Goal: Task Accomplishment & Management: Manage account settings

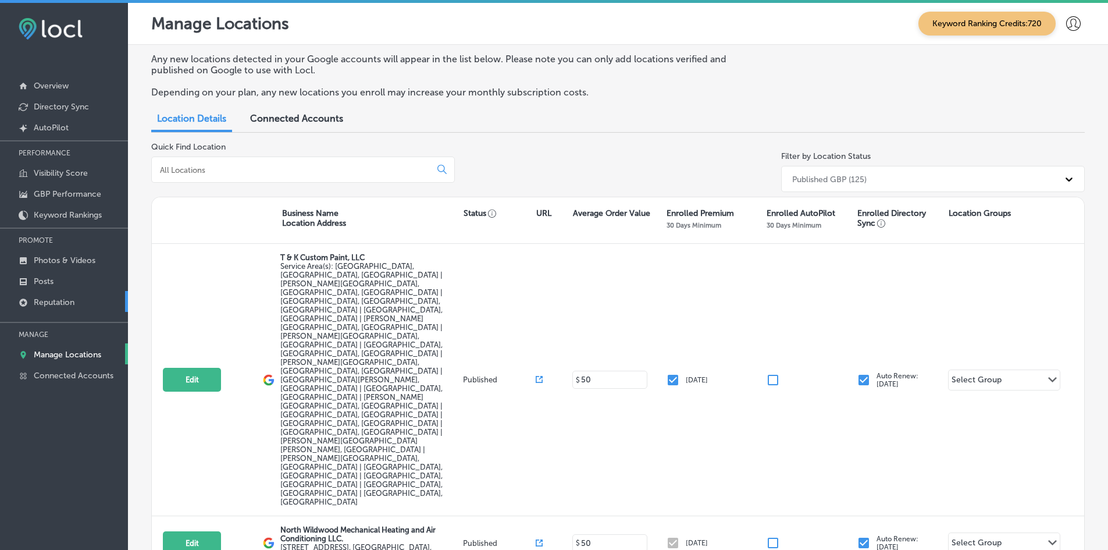
click at [84, 307] on link "Reputation" at bounding box center [64, 301] width 128 height 21
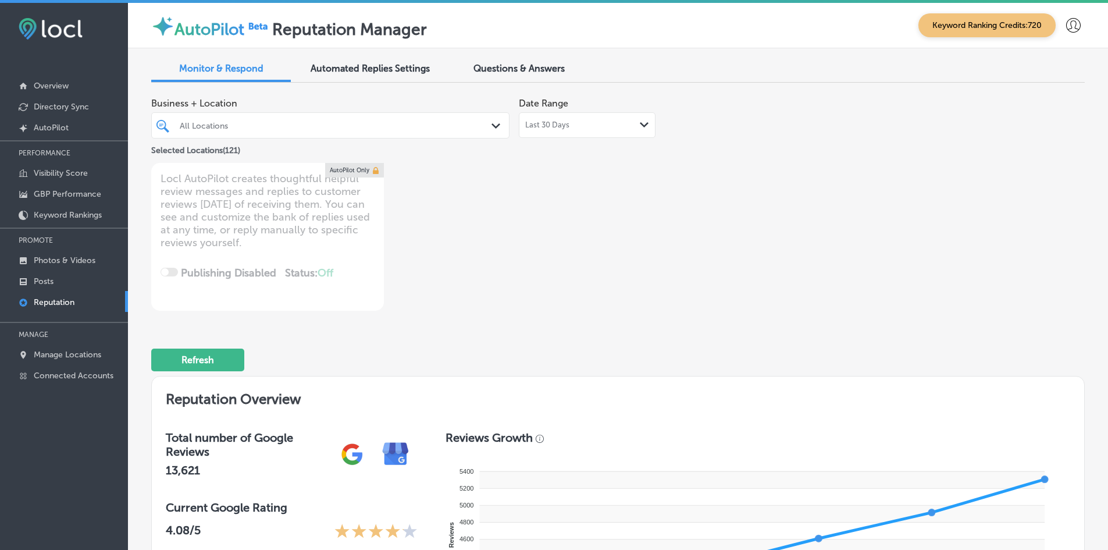
click at [219, 133] on div "All Locations" at bounding box center [330, 125] width 313 height 18
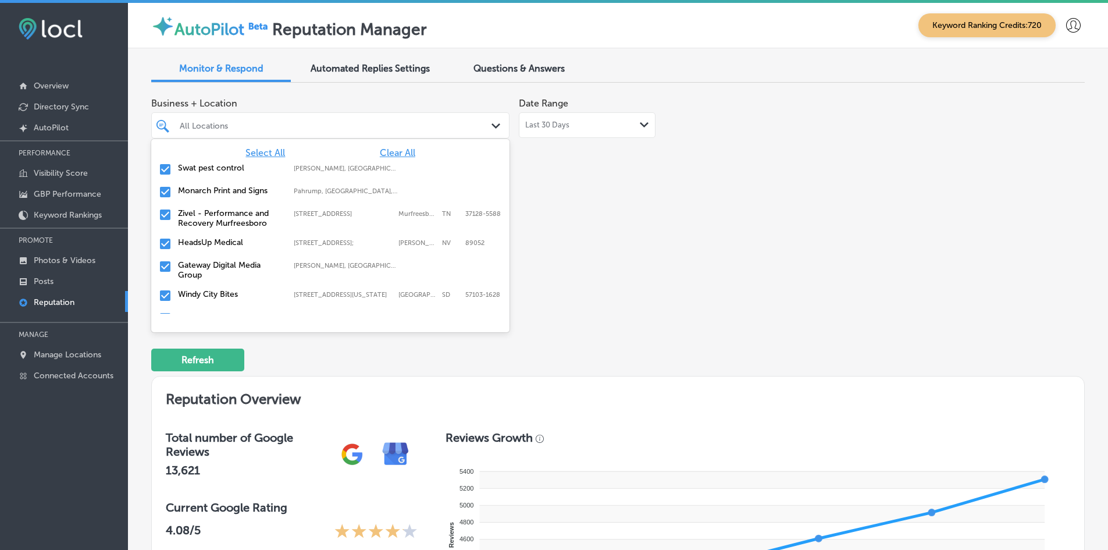
click at [384, 155] on span "Clear All" at bounding box center [397, 152] width 35 height 11
type textarea "x"
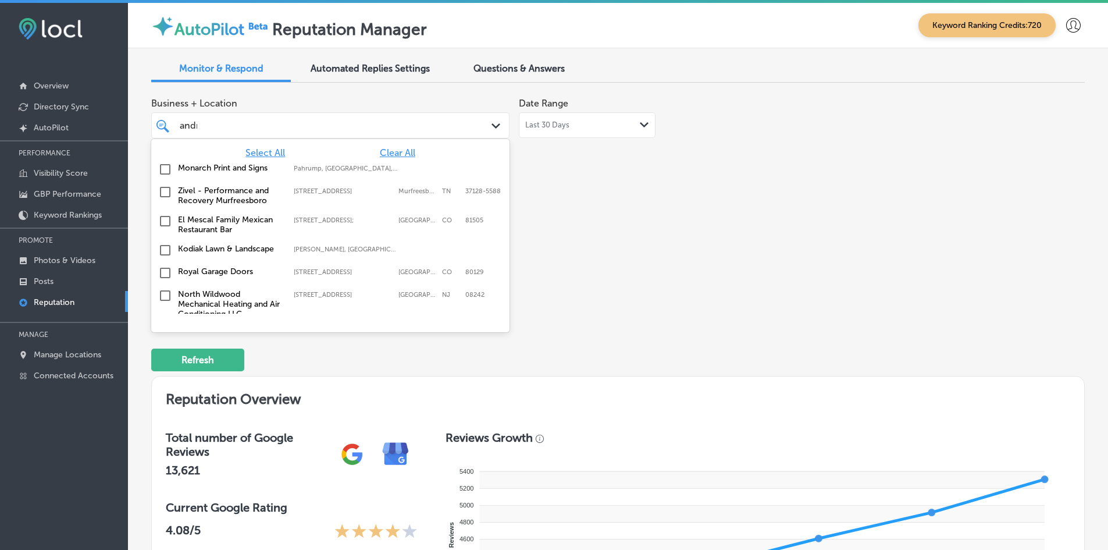
type input "andrew"
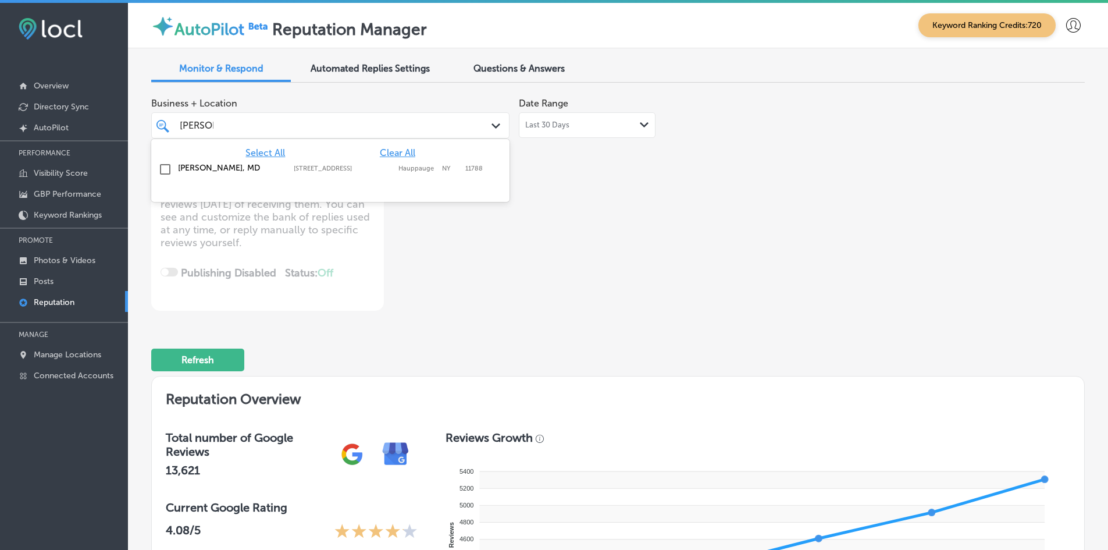
click at [376, 163] on div "Andrew J. Leo, MD 517 NY-111 3rd Floor, Suite 3B, Hauppauge, NY, 11788 517 NY-1…" at bounding box center [308, 168] width 260 height 10
type textarea "x"
type input "esmera"
click at [377, 158] on div "Esmeralda Garza RDHAP 121 W Kern Ave, McFarland, CA, 93250 121 W Kern Ave McFar…" at bounding box center [330, 171] width 358 height 26
type textarea "x"
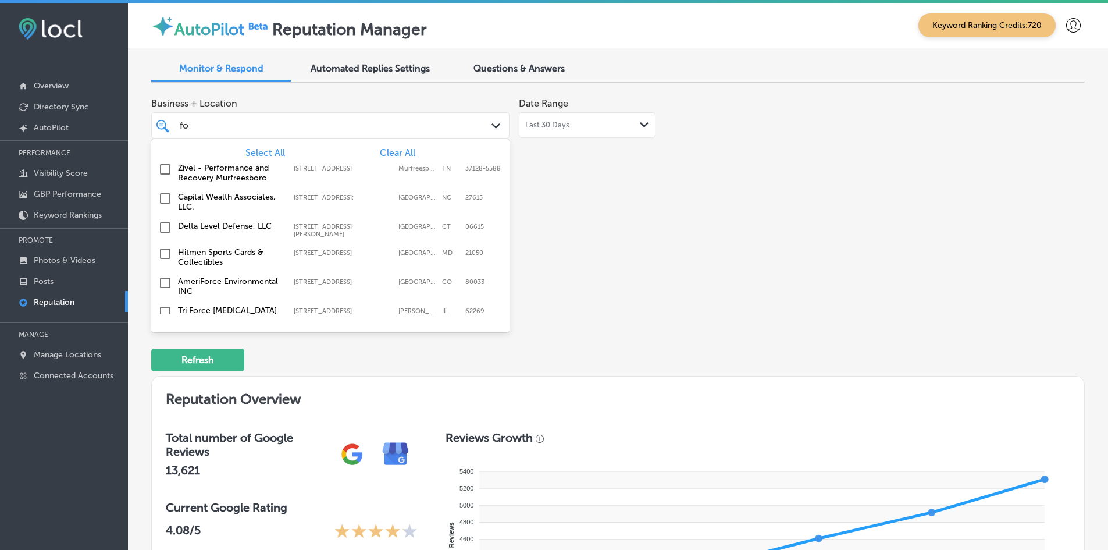
type input "fox"
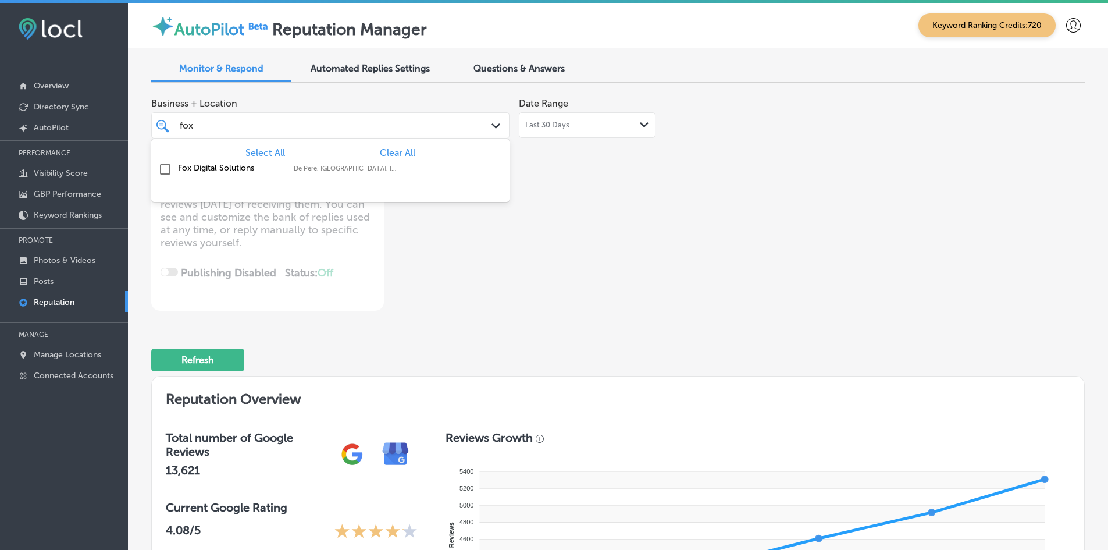
click at [367, 173] on div "Fox Digital Solutions De Pere, WI, USA | Menasha, WI, USA | Os ..." at bounding box center [330, 169] width 349 height 18
type textarea "x"
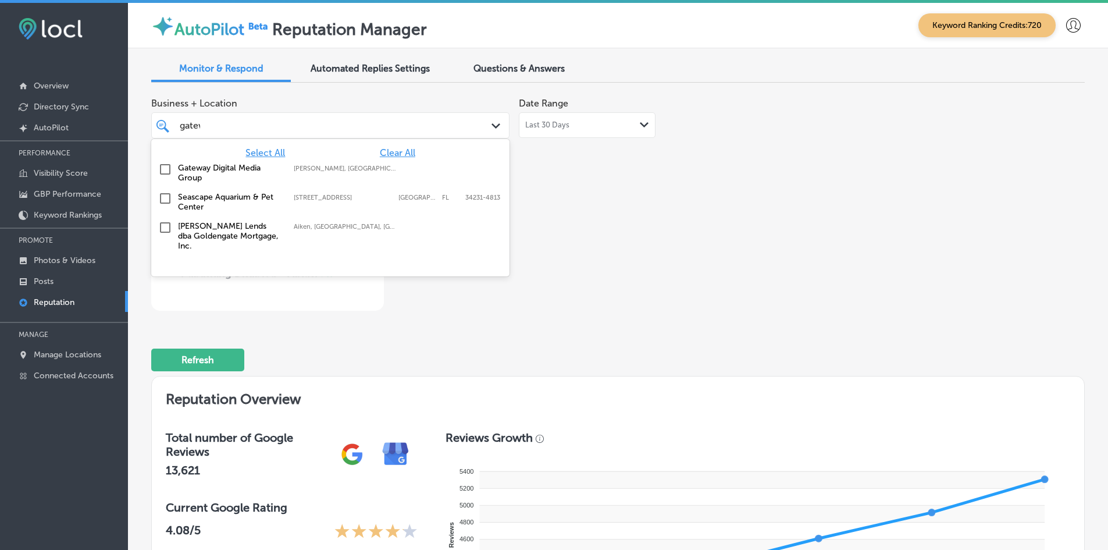
type input "gatewa"
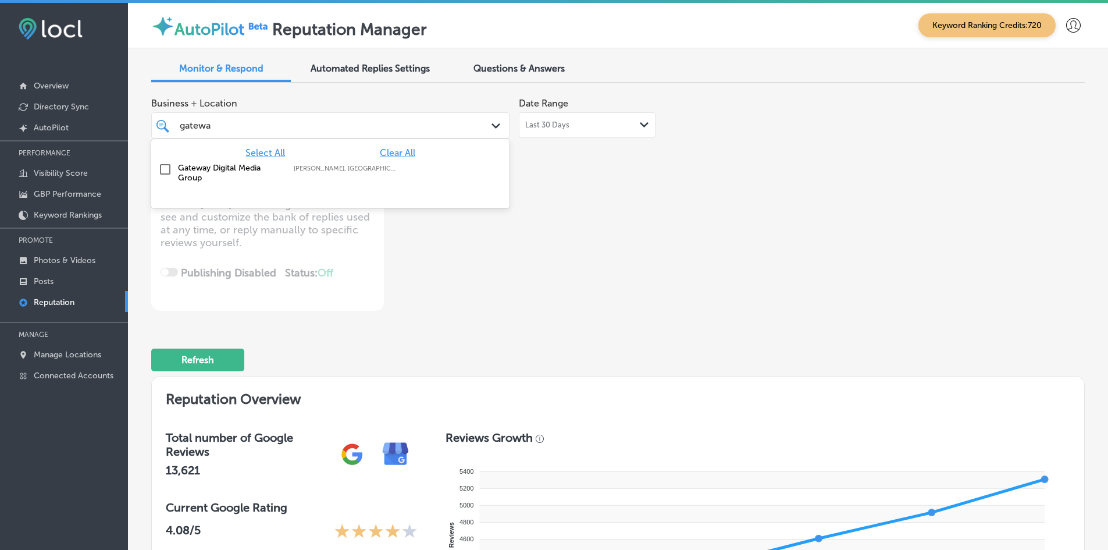
click at [367, 173] on div "Gateway Digital Media Group Troy, IL, USA | Shiloh, IL, USA | Swanse ..." at bounding box center [308, 173] width 260 height 20
type textarea "x"
type input "north ameri"
click at [367, 173] on div "North American Outfitters 13104 US-40, Highland,, IL, 62249 13104 US-40 Highlan…" at bounding box center [330, 169] width 349 height 18
type textarea "x"
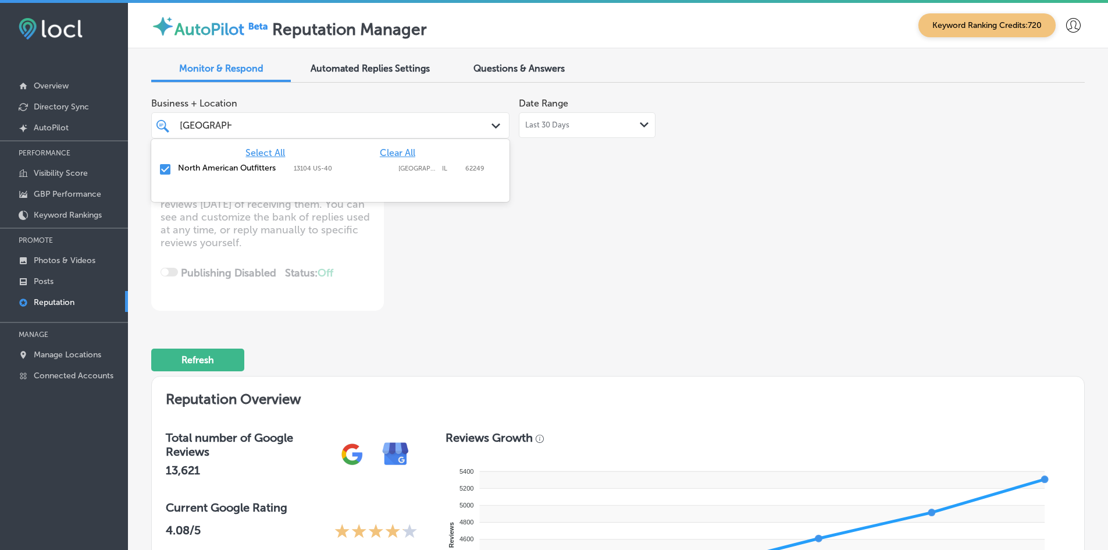
type input "i"
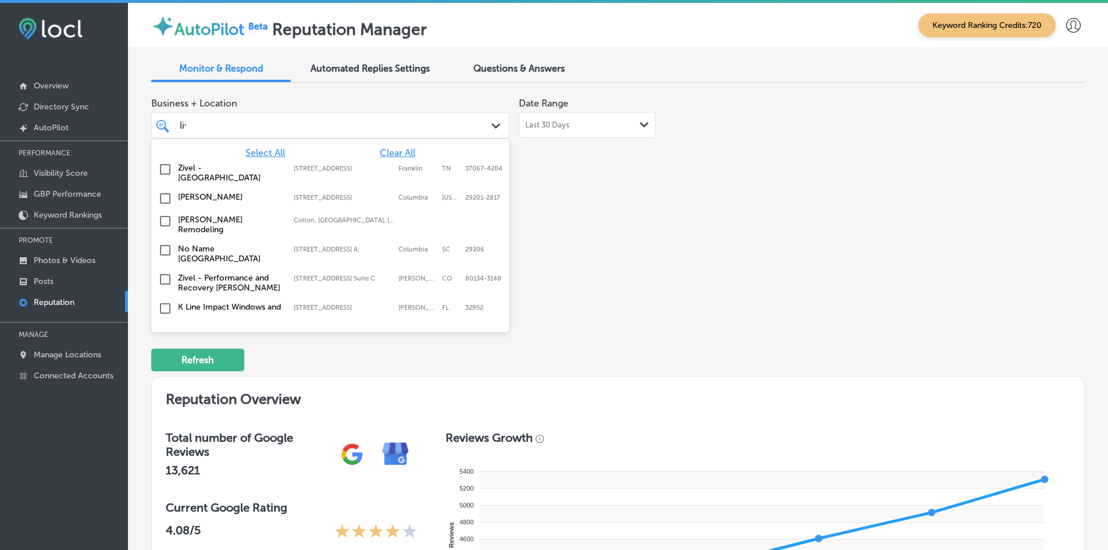
type input "live"
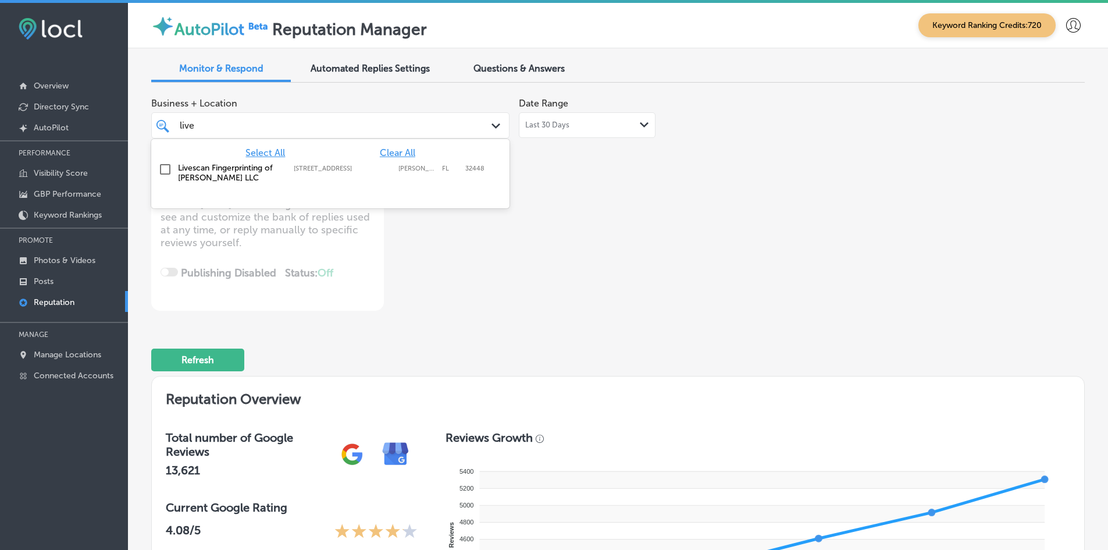
click at [372, 173] on div "Livescan Fingerprinting of Marianna LLC 3026 Auction Drive, Marianna, FL, 32448…" at bounding box center [308, 173] width 260 height 20
type textarea "x"
type input "seraf"
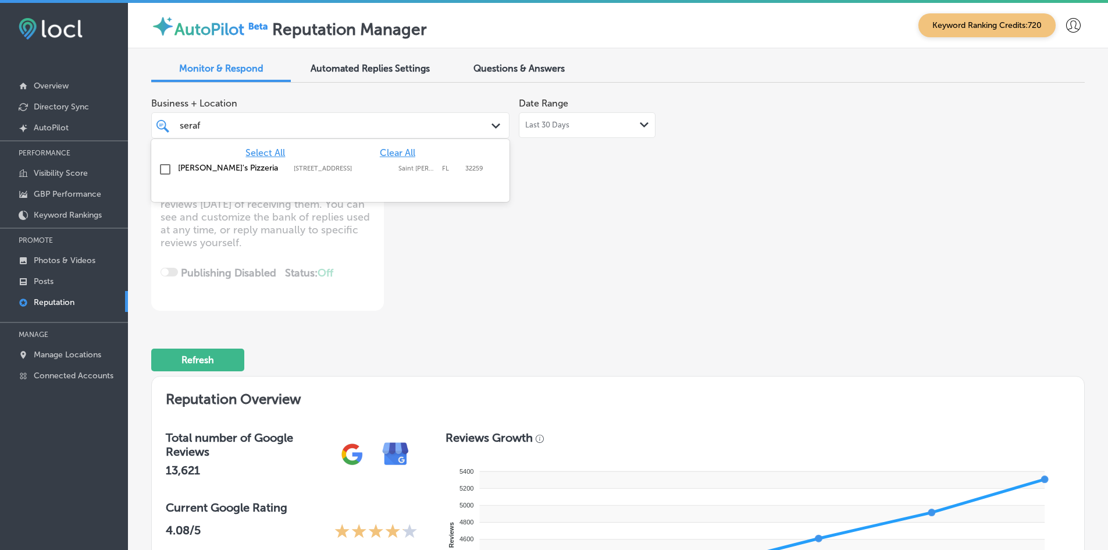
click at [388, 169] on label "[STREET_ADDRESS]" at bounding box center [343, 169] width 99 height 8
type textarea "x"
type input "seraf"
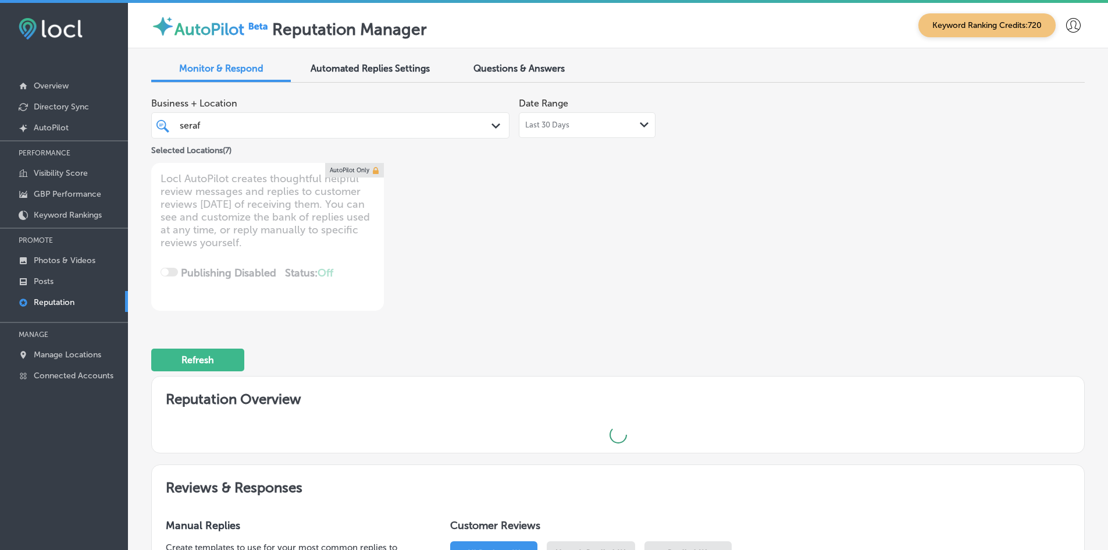
click at [580, 321] on div "Business + Location seraf seraf Path Created with Sketch. Selected Locations ( …" at bounding box center [617, 413] width 933 height 643
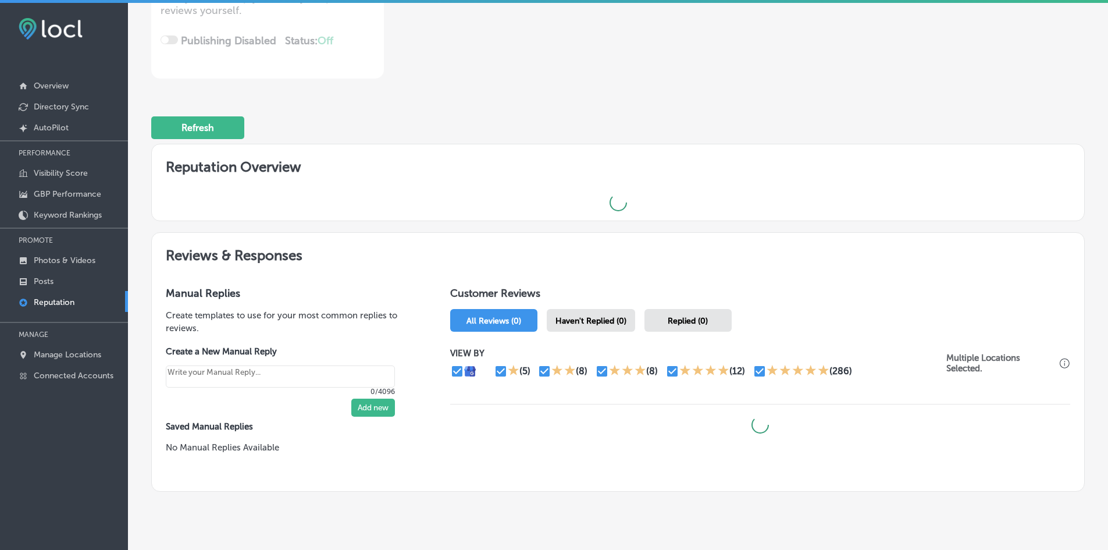
scroll to position [233, 0]
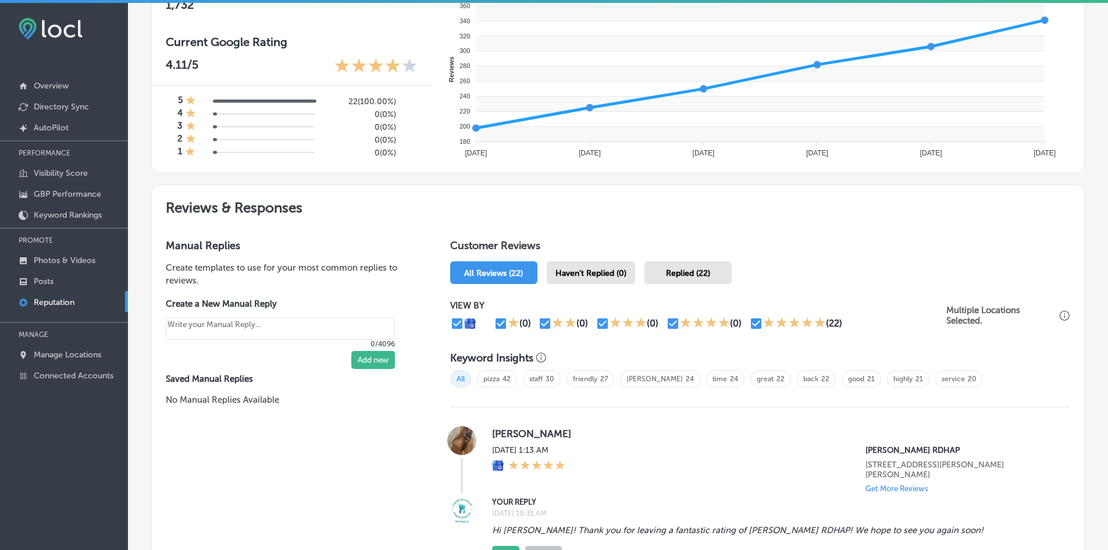
click at [582, 272] on span "Haven't Replied (0)" at bounding box center [590, 273] width 71 height 10
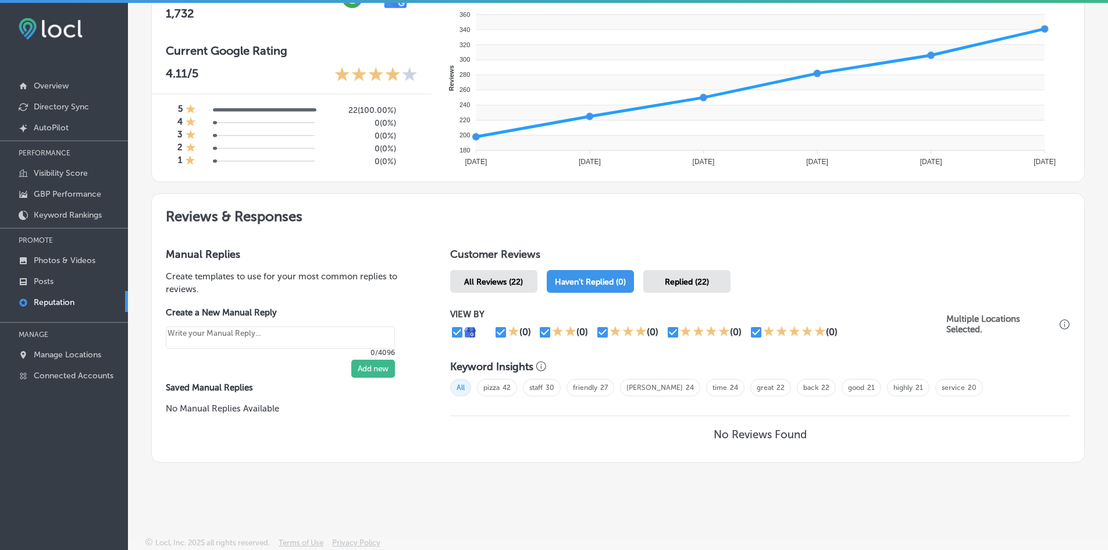
scroll to position [3, 0]
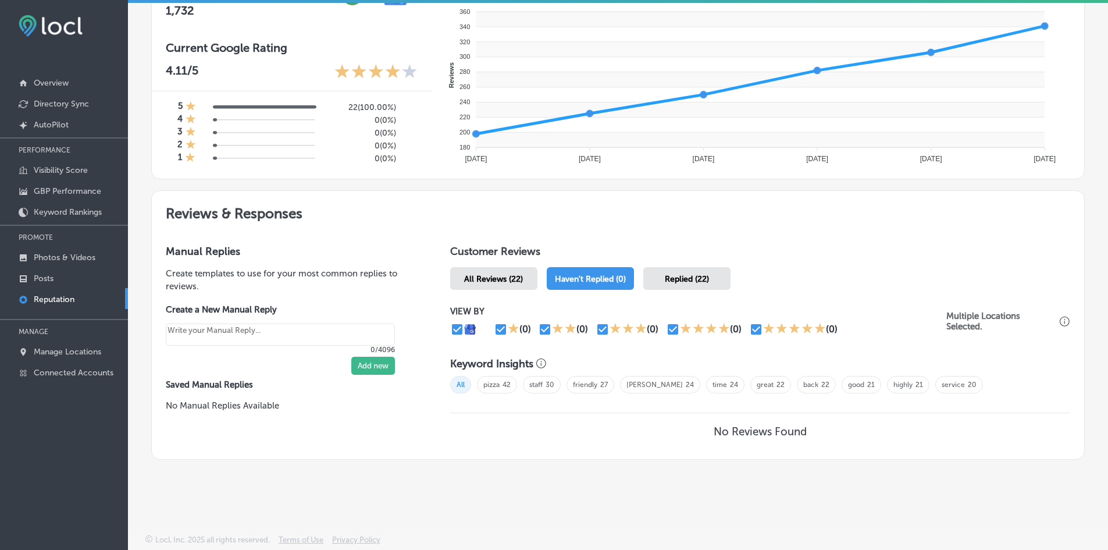
click at [516, 280] on span "All Reviews (22)" at bounding box center [493, 279] width 59 height 10
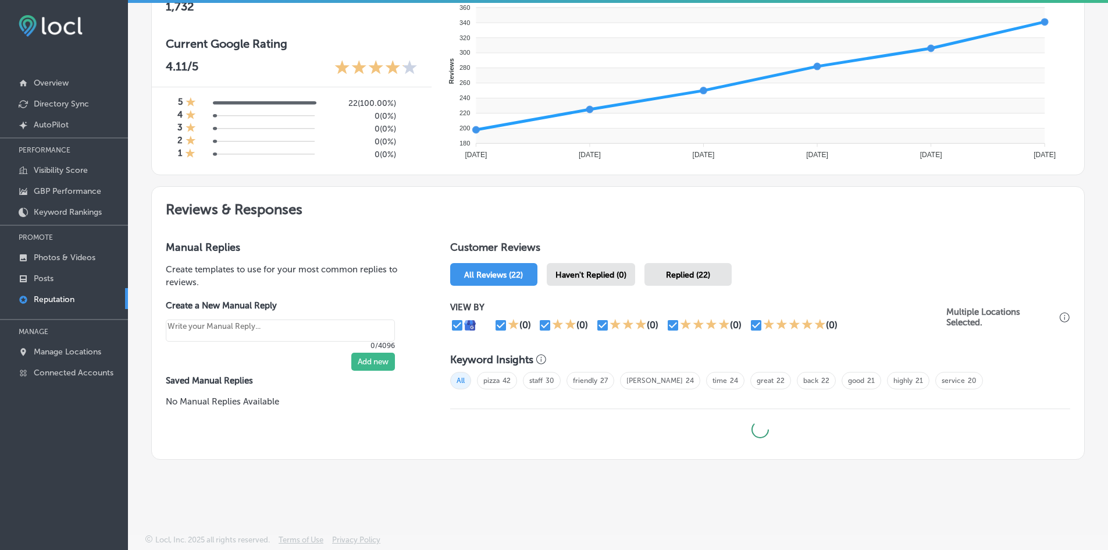
type textarea "x"
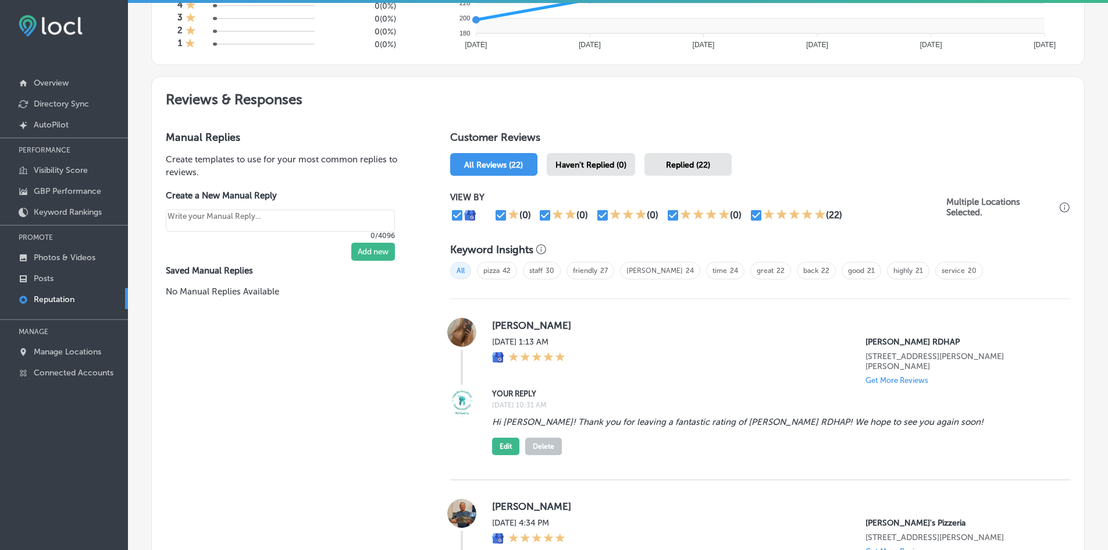
scroll to position [581, 0]
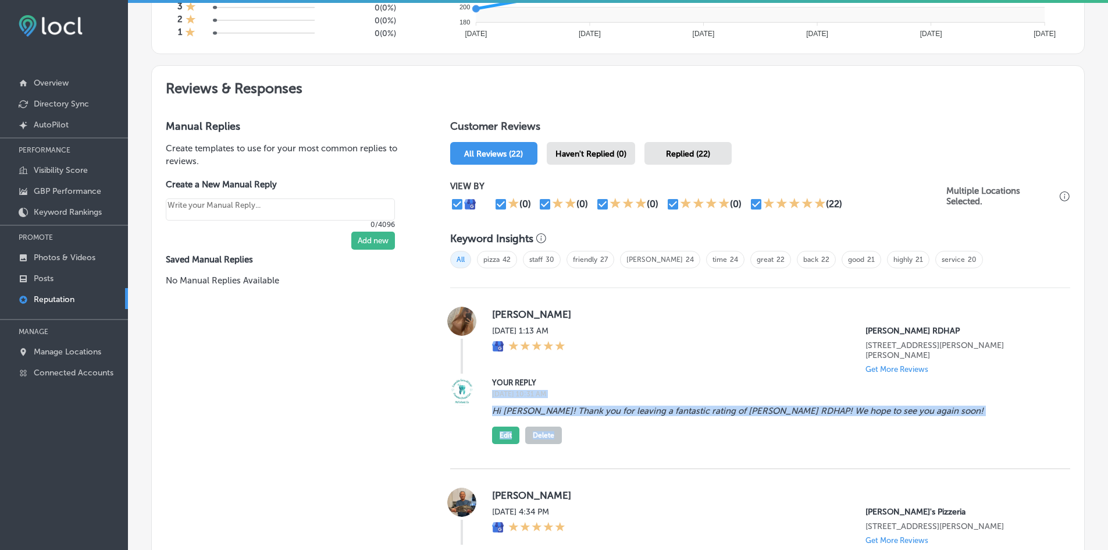
drag, startPoint x: 966, startPoint y: 408, endPoint x: 487, endPoint y: 385, distance: 479.1
click at [487, 385] on div "YOUR REPLY Mon, Aug 18, 2025 10:31 AM Hi Allison! Thank you for leaving a fanta…" at bounding box center [760, 409] width 620 height 67
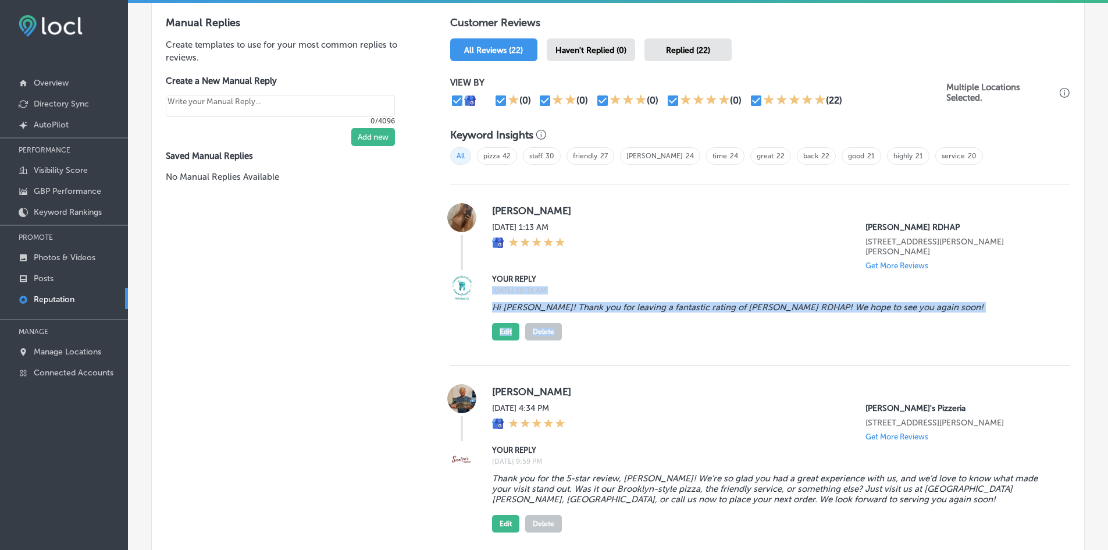
scroll to position [698, 0]
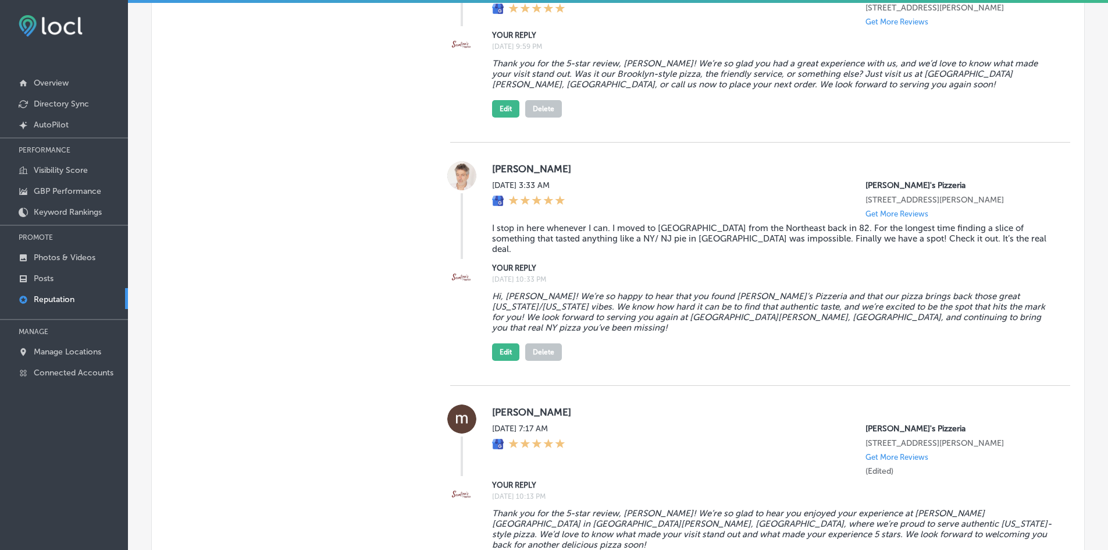
scroll to position [1163, 0]
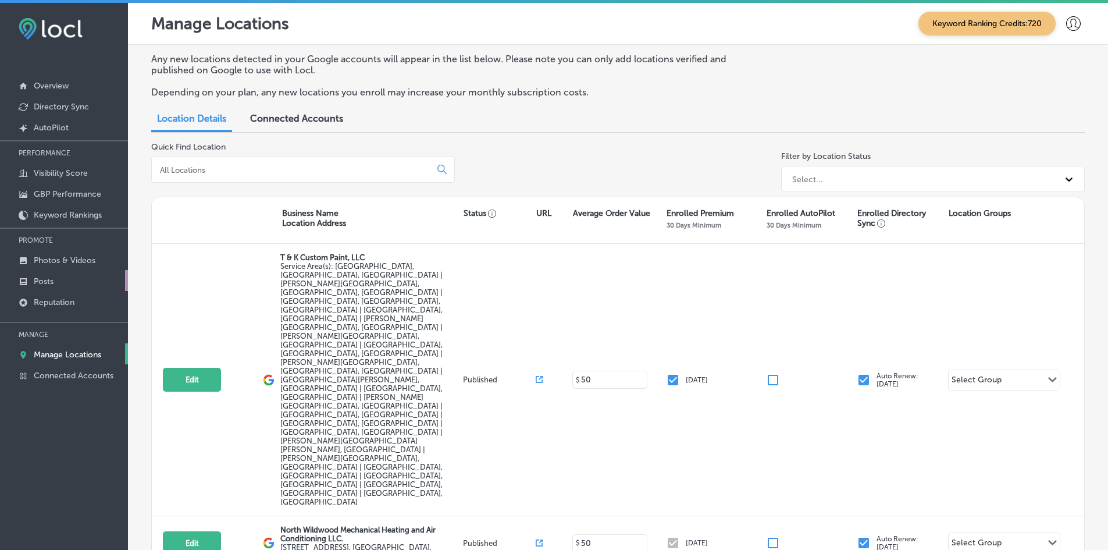
click at [42, 271] on link "Posts" at bounding box center [64, 280] width 128 height 21
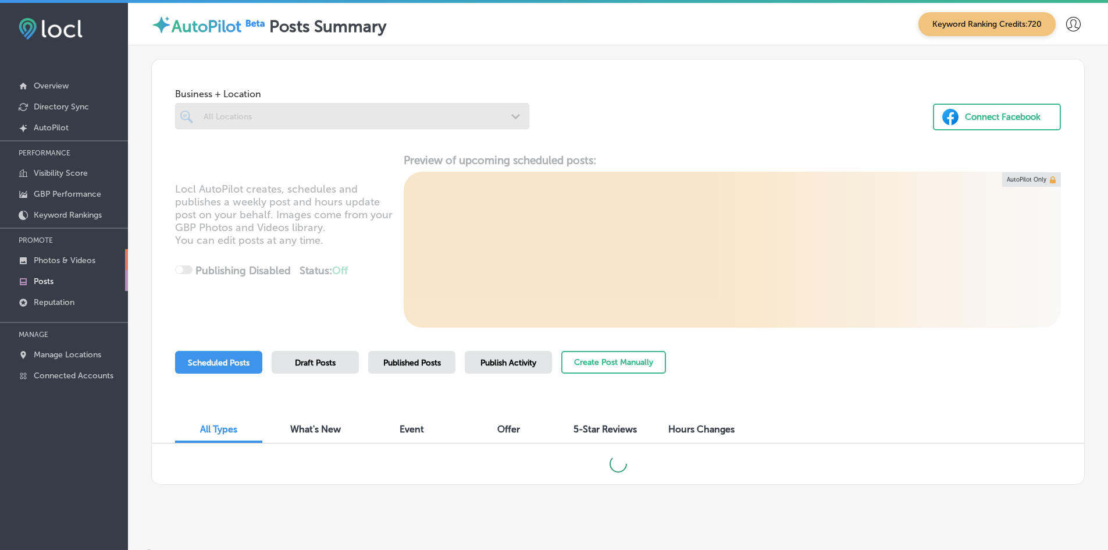
click at [47, 262] on p "Photos & Videos" at bounding box center [65, 260] width 62 height 10
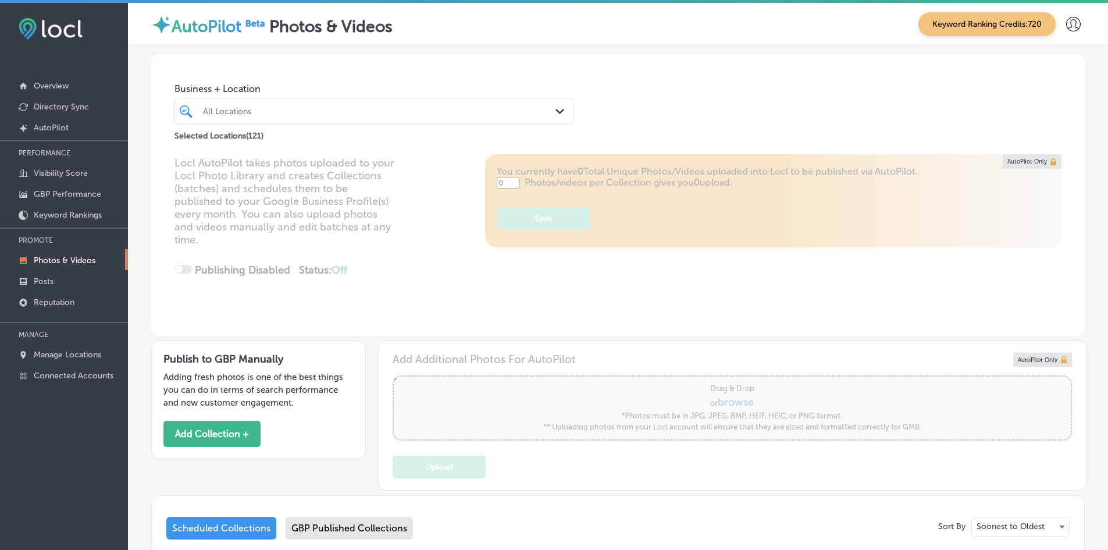
type input "5"
click at [327, 107] on div "All Locations" at bounding box center [380, 111] width 354 height 10
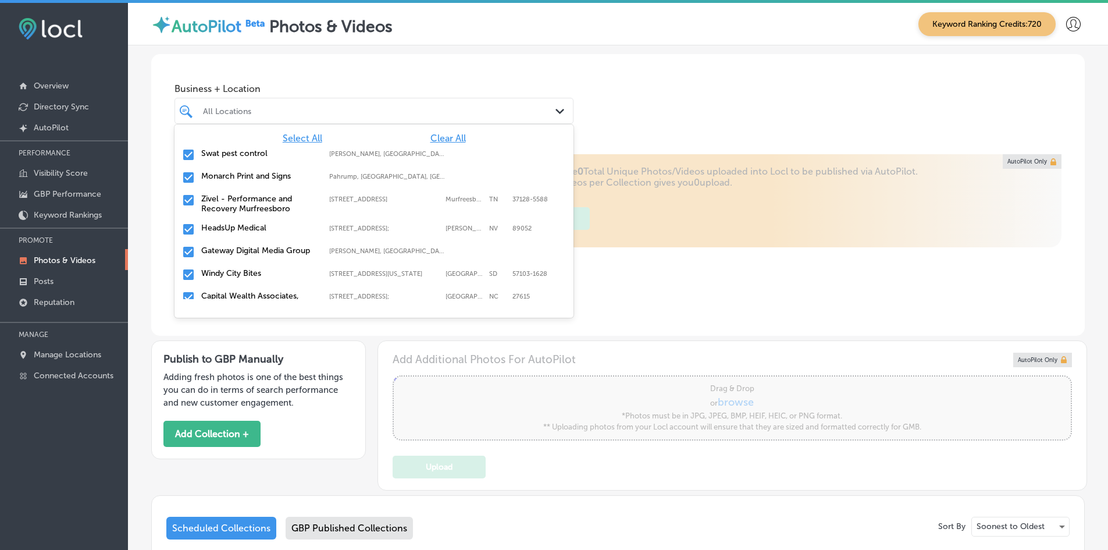
click at [438, 140] on span "Clear All" at bounding box center [447, 138] width 35 height 11
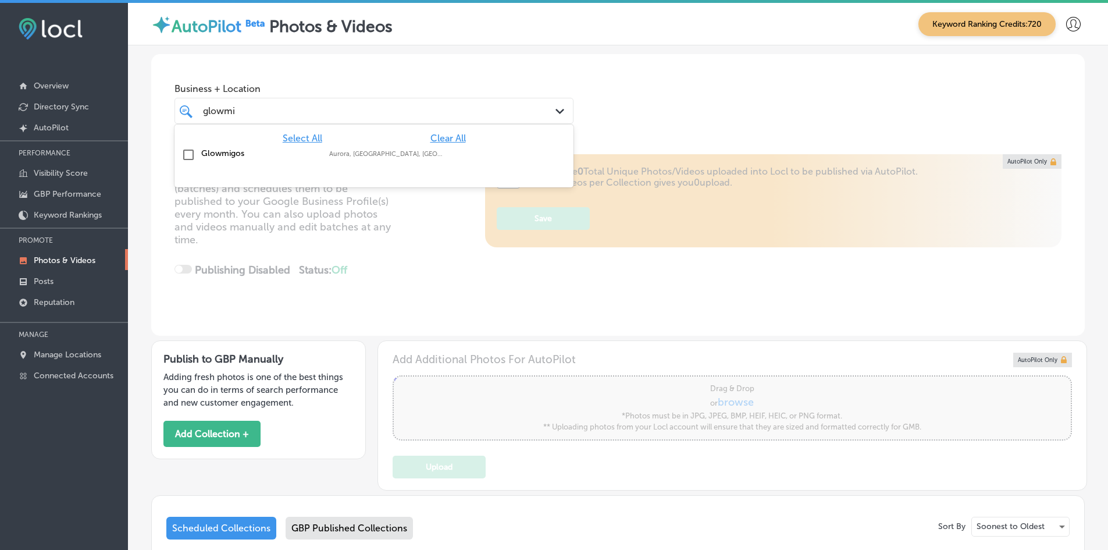
click at [424, 147] on div "Glowmigos Aurora, [GEOGRAPHIC_DATA], [GEOGRAPHIC_DATA] | [GEOGRAPHIC_DATA], [GE…" at bounding box center [374, 155] width 390 height 18
type input "glowmi"
click at [734, 93] on div "Business + Location option focused, 2 of 122. 2 results available for search te…" at bounding box center [617, 98] width 933 height 88
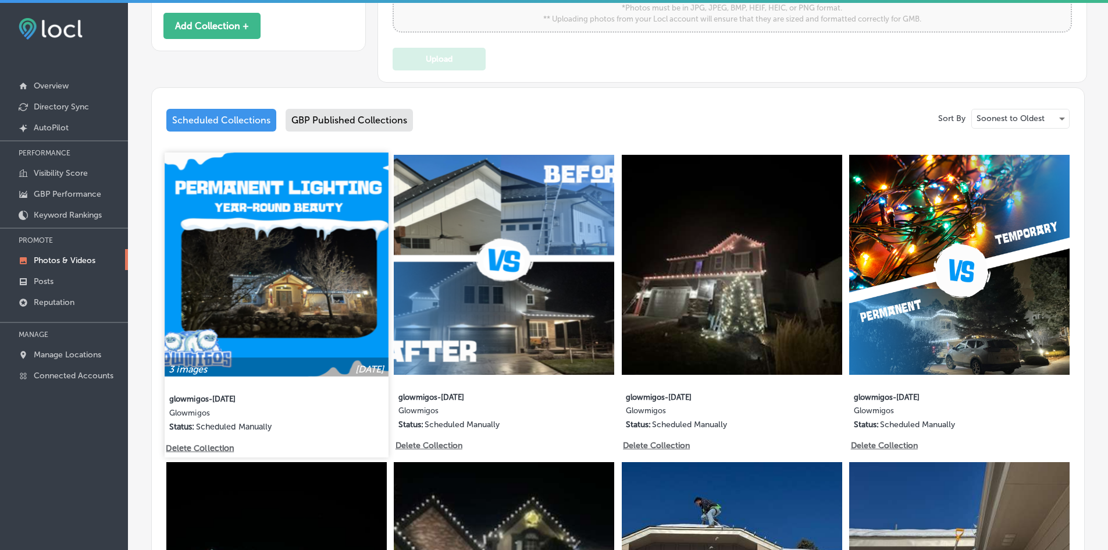
scroll to position [407, 0]
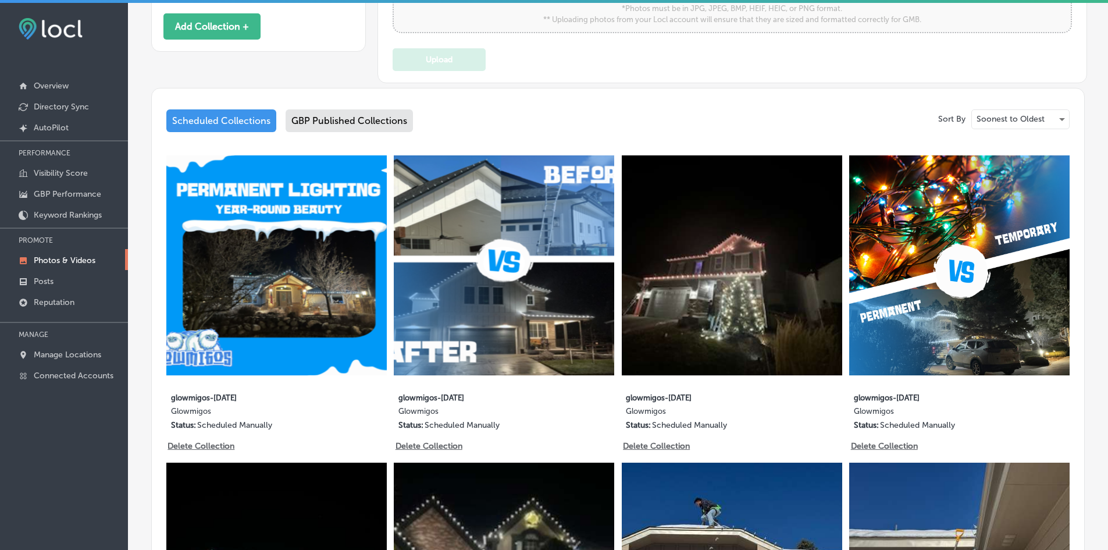
click at [351, 124] on div "GBP Published Collections" at bounding box center [349, 120] width 127 height 23
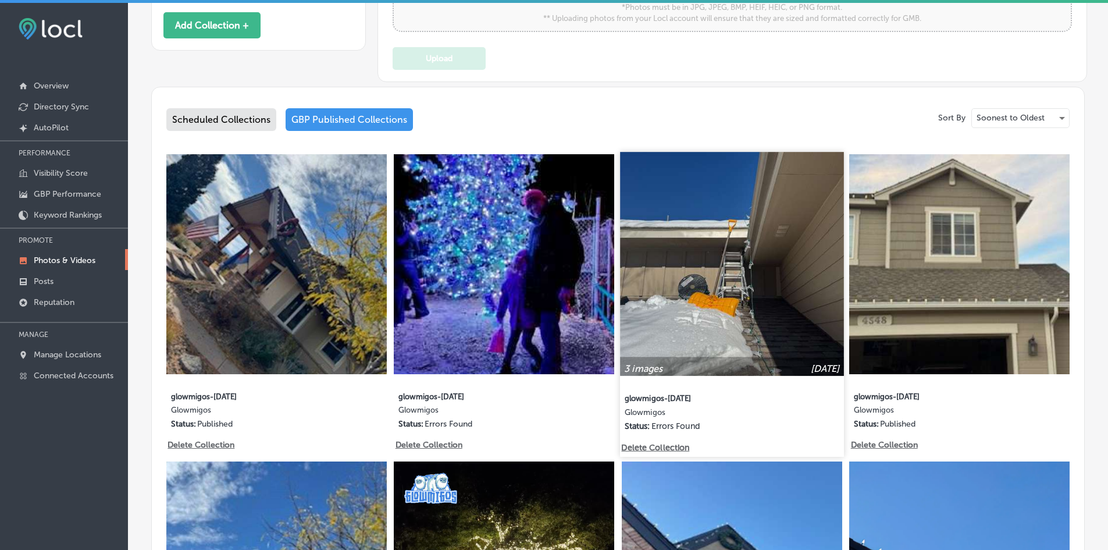
scroll to position [407, 0]
